Goal: Task Accomplishment & Management: Manage account settings

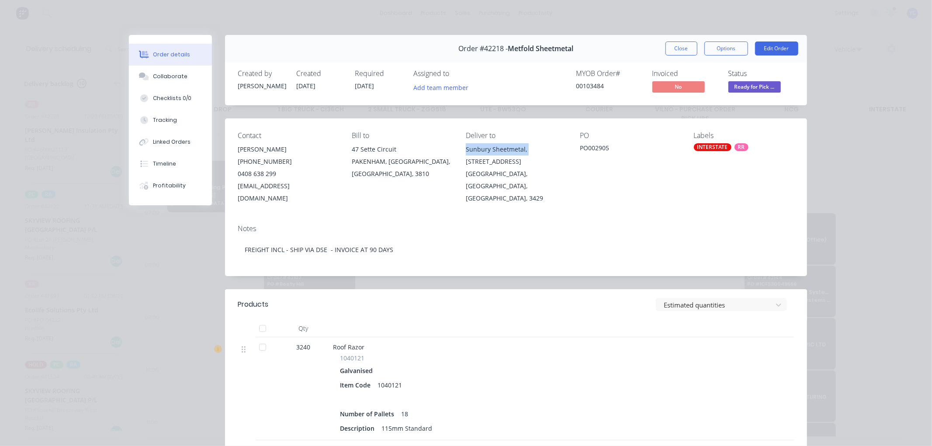
scroll to position [0, 0]
click at [678, 48] on button "Close" at bounding box center [681, 48] width 32 height 14
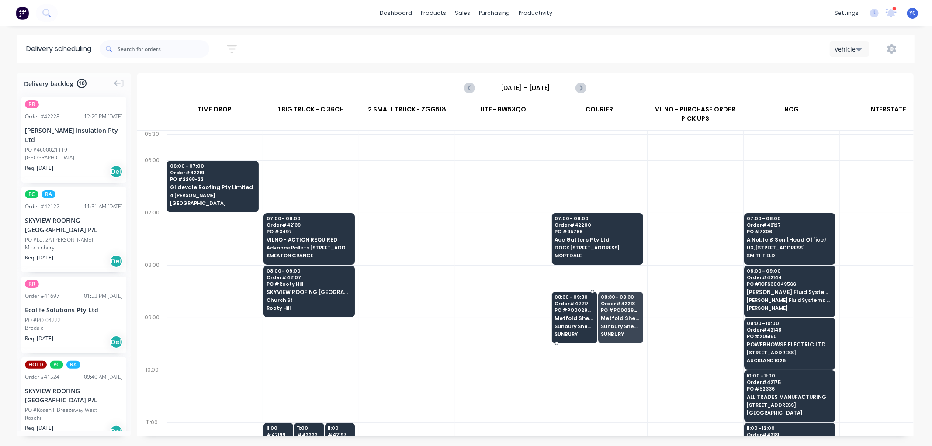
click at [578, 313] on div "08:30 - 09:30 Order # 42217 PO # PO002904 Metfold Sheetmetal Sunbury Sheetmetal…" at bounding box center [574, 316] width 45 height 49
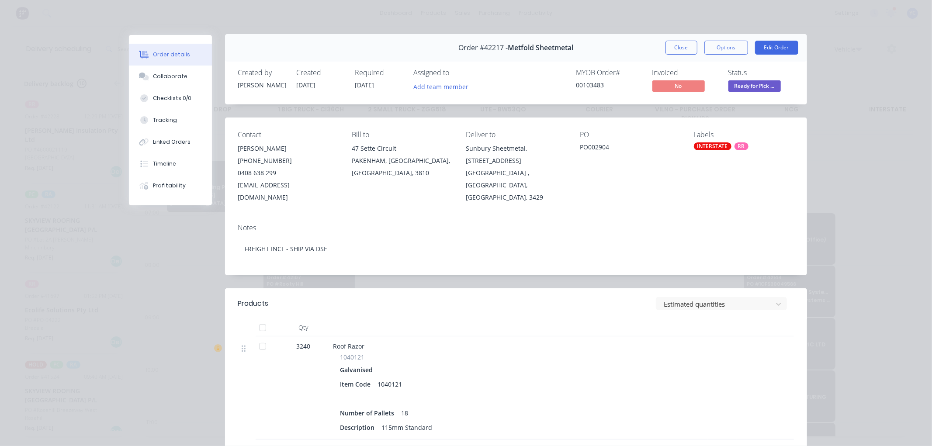
scroll to position [0, 0]
click at [671, 46] on button "Close" at bounding box center [681, 48] width 32 height 14
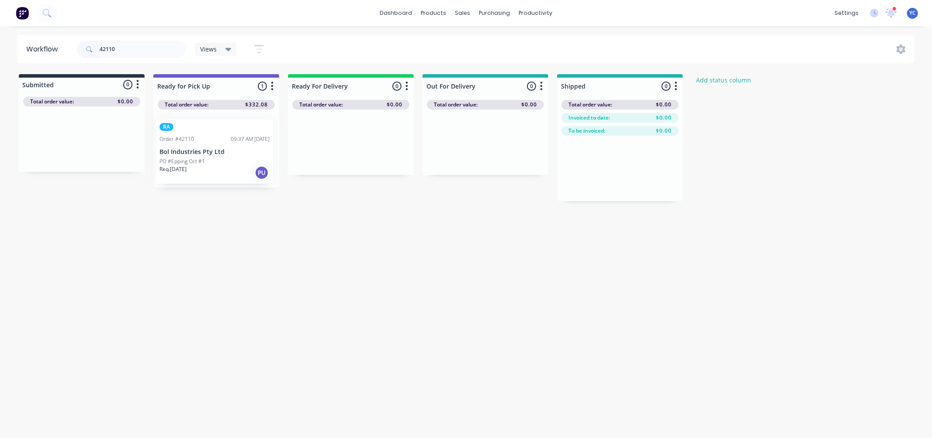
drag, startPoint x: 186, startPoint y: 160, endPoint x: 190, endPoint y: 163, distance: 5.0
click at [190, 163] on div "RA Order #42110 09:37 AM [DATE] Bol Industries Pty Ltd PO #Epping Oct #1 Req. […" at bounding box center [216, 149] width 126 height 78
click at [251, 234] on div "Mark as Picked Up" at bounding box center [233, 233] width 88 height 18
click at [152, 48] on input "42110" at bounding box center [143, 49] width 86 height 17
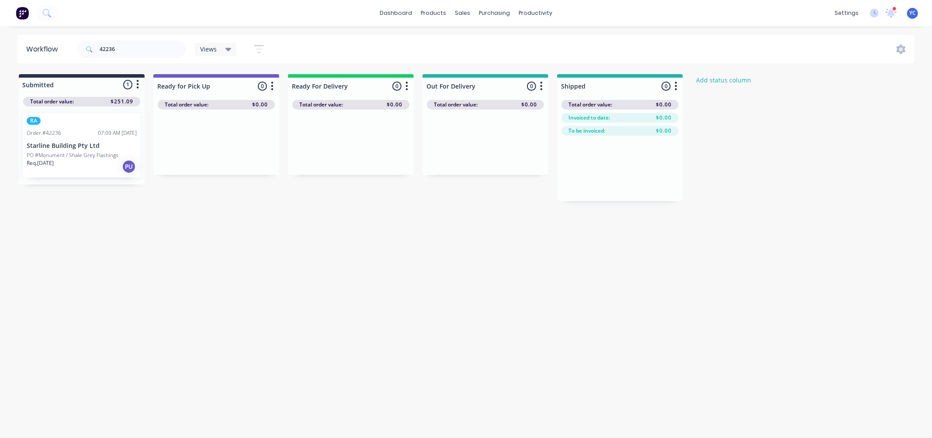
click at [59, 262] on div "Workflow 42236 Views Save new view None (Default) edit AL edit ALL edit BB & TH…" at bounding box center [466, 228] width 932 height 386
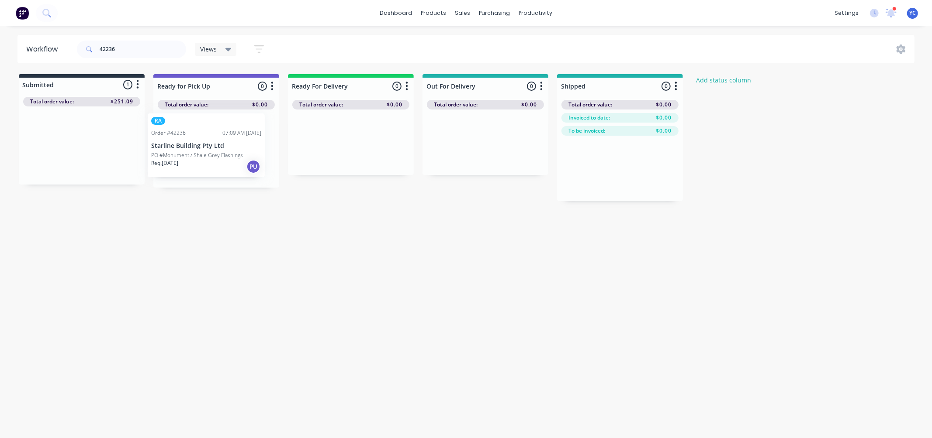
drag, startPoint x: 72, startPoint y: 147, endPoint x: 213, endPoint y: 148, distance: 140.6
click at [213, 148] on div "Submitted 1 Status colour #273444 hex #273444 Save Cancel Summaries Total order…" at bounding box center [468, 137] width 950 height 127
click at [159, 52] on input "42236" at bounding box center [143, 49] width 86 height 17
click at [160, 52] on input "42236" at bounding box center [143, 49] width 86 height 17
type input "42226"
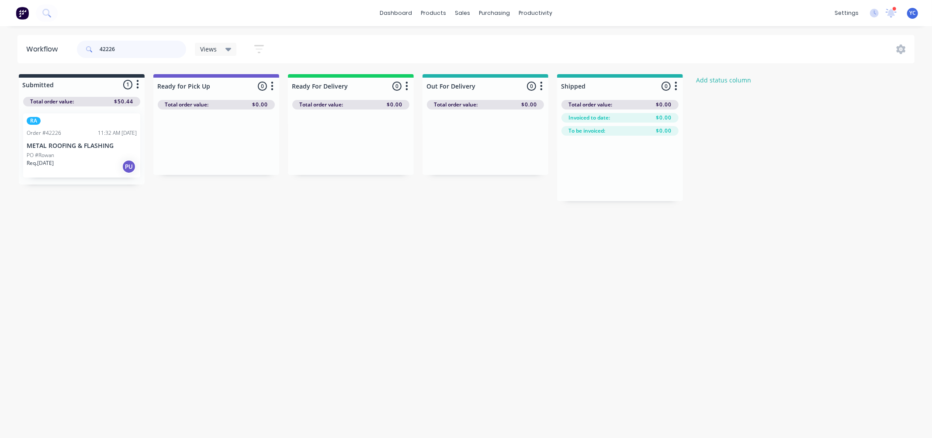
click at [134, 50] on input "42226" at bounding box center [143, 49] width 86 height 17
click at [53, 302] on div "Workflow 42226 Views Save new view None (Default) edit AL edit ALL edit BB & TH…" at bounding box center [466, 228] width 932 height 386
drag, startPoint x: 48, startPoint y: 154, endPoint x: 176, endPoint y: 158, distance: 127.2
click at [176, 158] on div "Submitted 1 Status colour #273444 hex #273444 Save Cancel Summaries Total order…" at bounding box center [468, 137] width 950 height 127
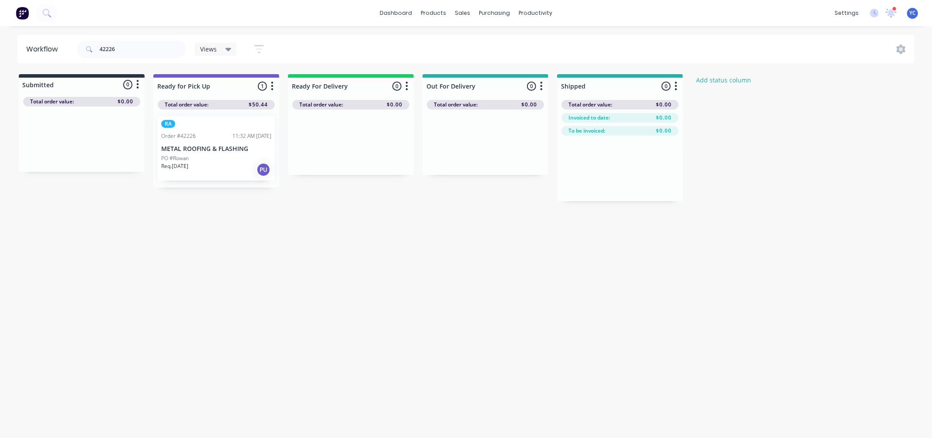
click at [143, 40] on div "42226" at bounding box center [131, 49] width 109 height 26
click at [121, 48] on input "42226" at bounding box center [143, 49] width 86 height 17
click at [132, 45] on input "42226" at bounding box center [143, 49] width 86 height 17
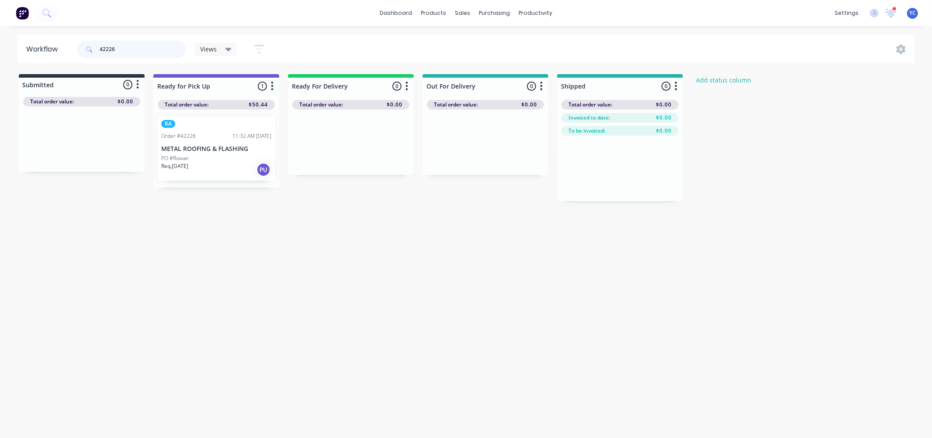
click at [132, 45] on input "42226" at bounding box center [143, 49] width 86 height 17
click at [109, 50] on input "42226" at bounding box center [143, 49] width 86 height 17
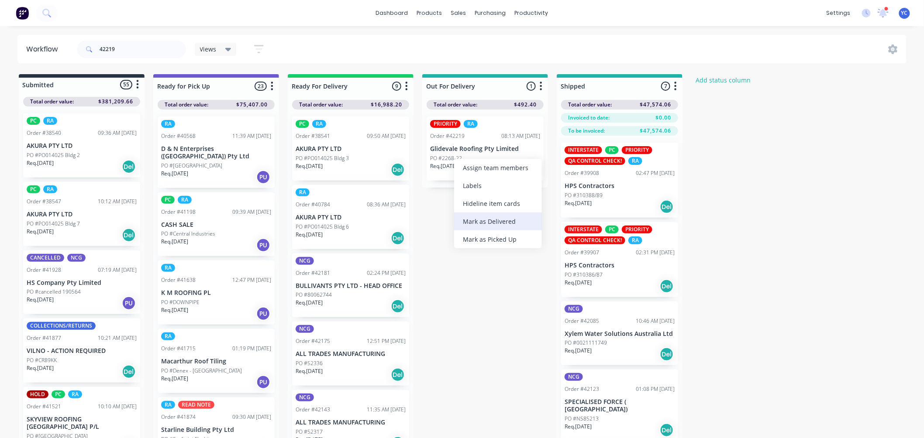
click at [483, 225] on div "Mark as Delivered" at bounding box center [498, 222] width 88 height 18
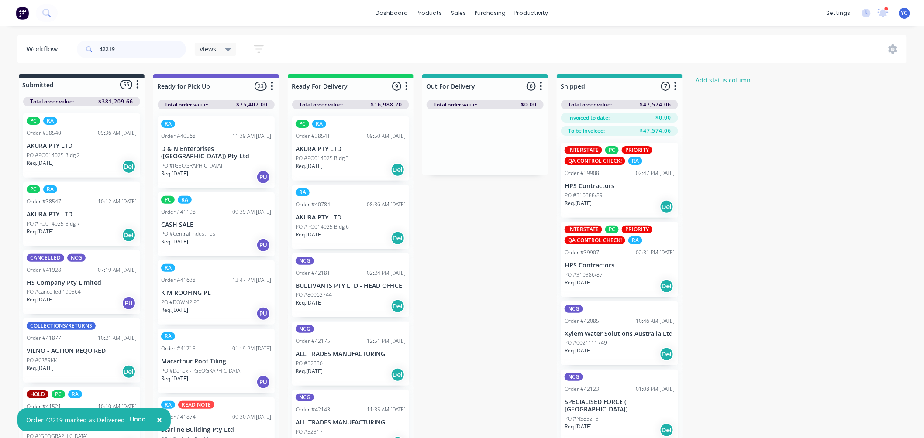
click at [162, 50] on input "42219" at bounding box center [143, 49] width 86 height 17
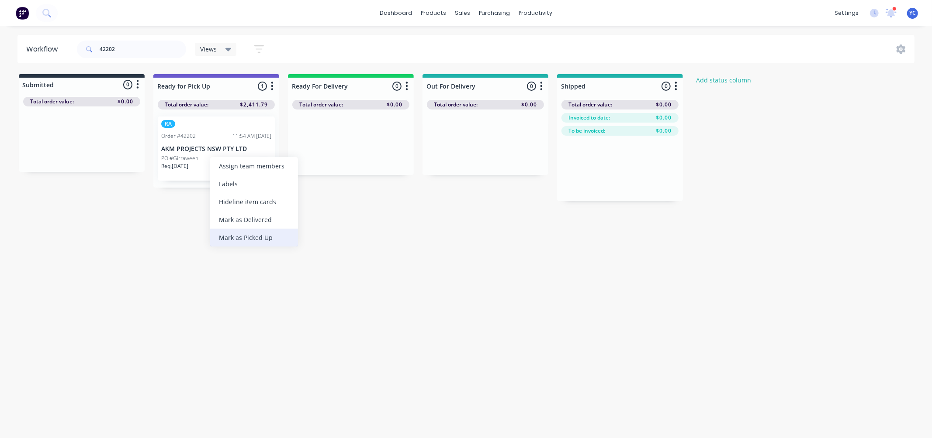
click at [253, 239] on div "Mark as Picked Up" at bounding box center [254, 238] width 88 height 18
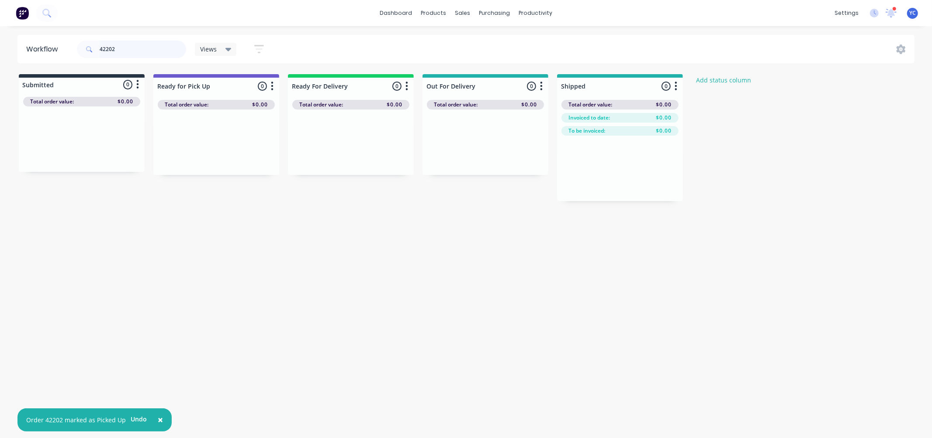
click at [143, 49] on input "42202" at bounding box center [143, 49] width 86 height 17
type input "42203"
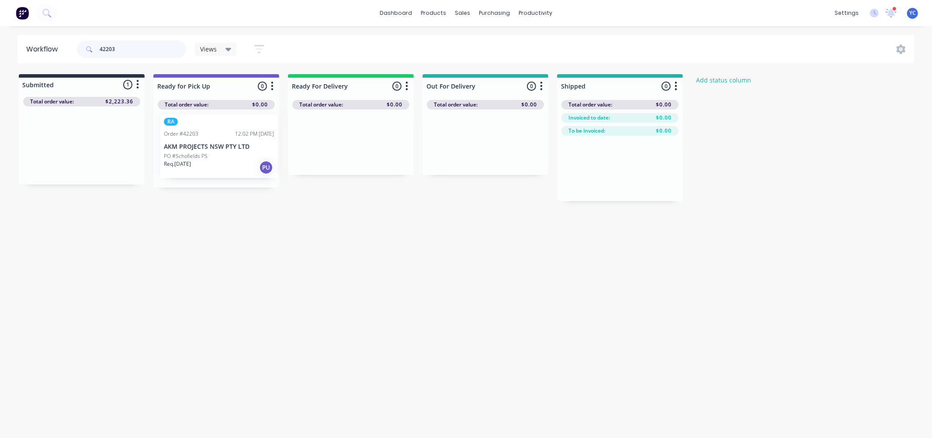
drag, startPoint x: 70, startPoint y: 153, endPoint x: 211, endPoint y: 154, distance: 140.6
click at [211, 154] on div "Submitted 1 Status colour #273444 hex #273444 Save Cancel Summaries Total order…" at bounding box center [468, 137] width 950 height 127
click at [243, 241] on div "Mark as Picked Up" at bounding box center [254, 239] width 88 height 18
